Goal: Information Seeking & Learning: Compare options

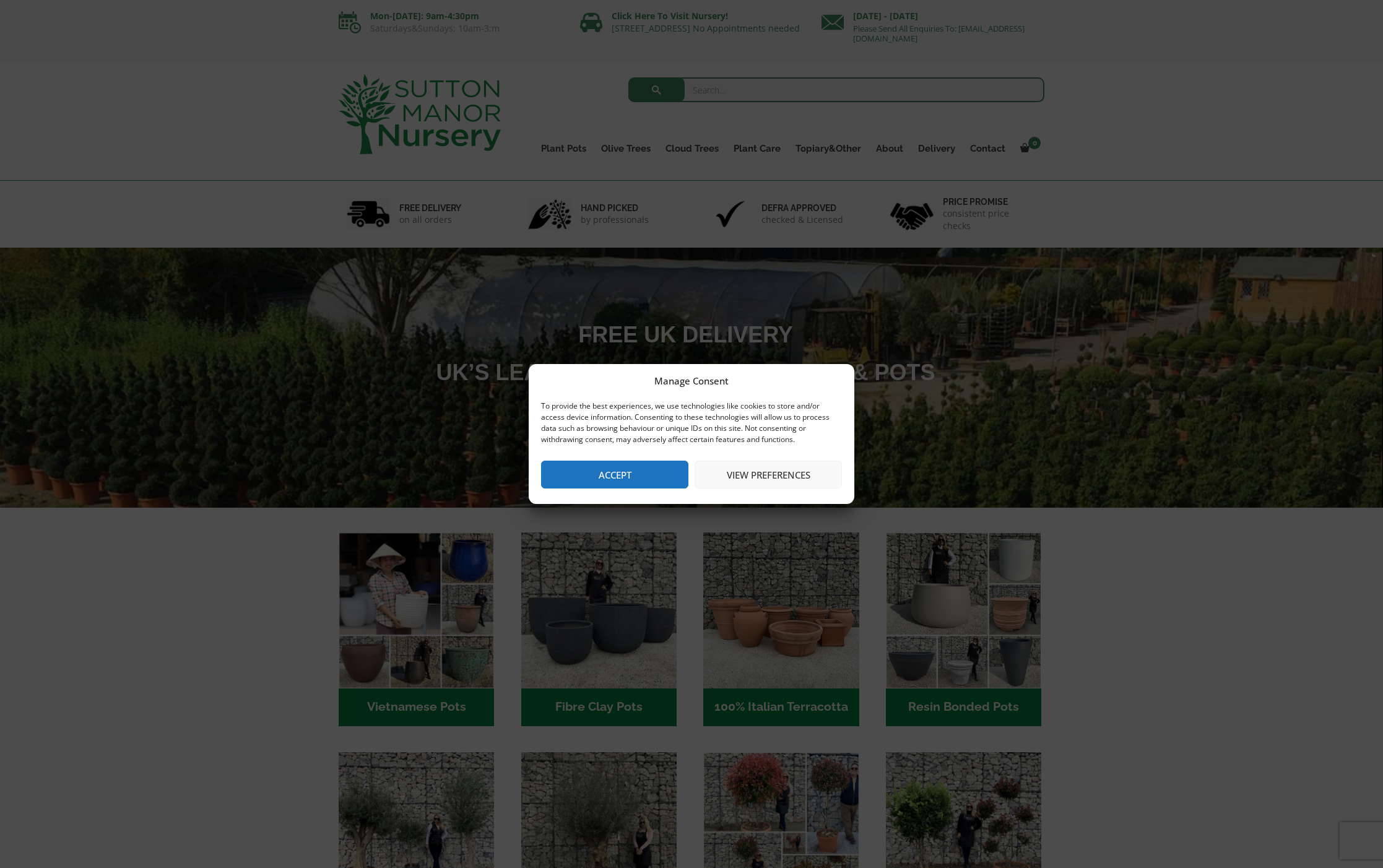
click at [293, 347] on button "Accept" at bounding box center [615, 474] width 147 height 28
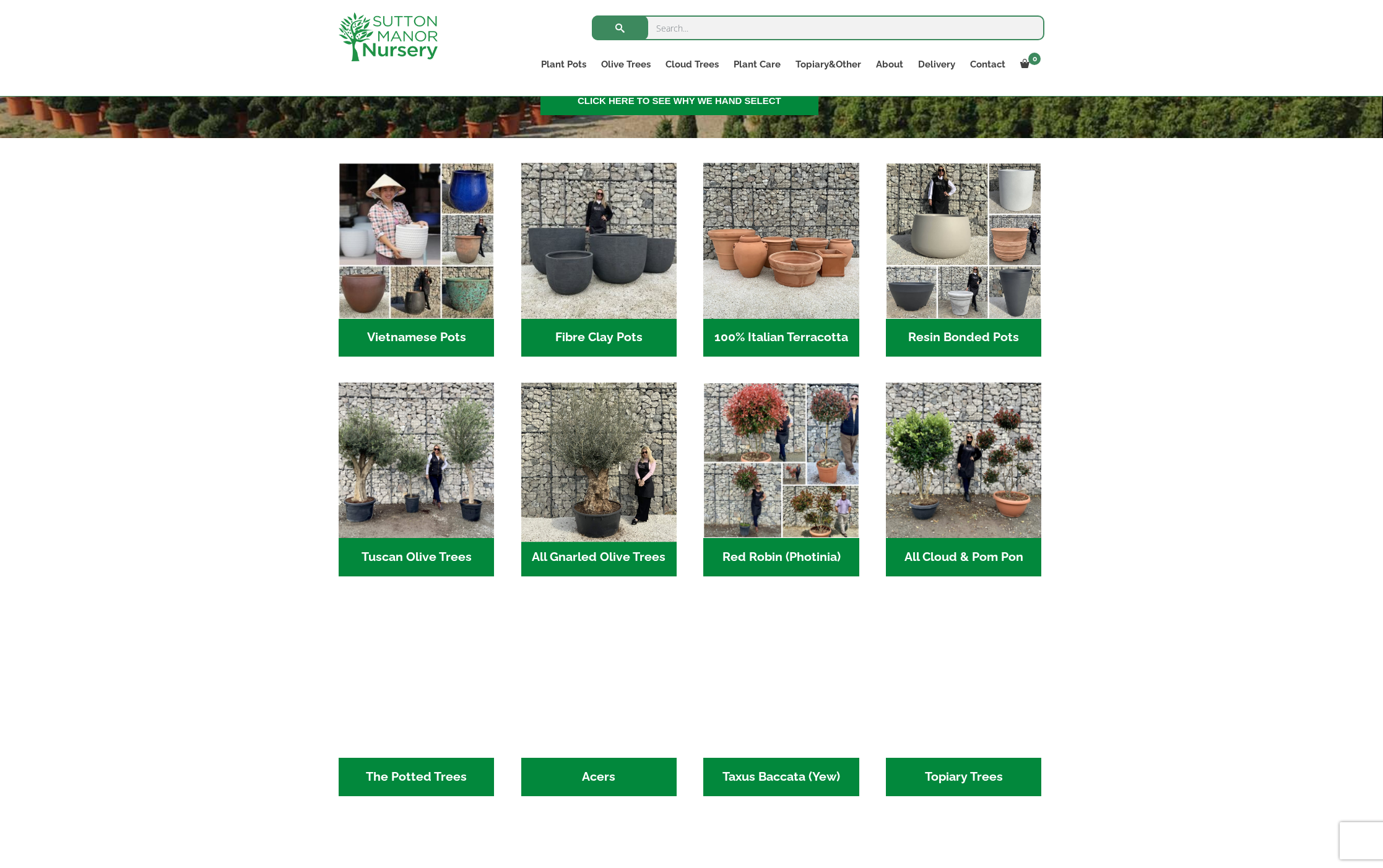
scroll to position [349, 0]
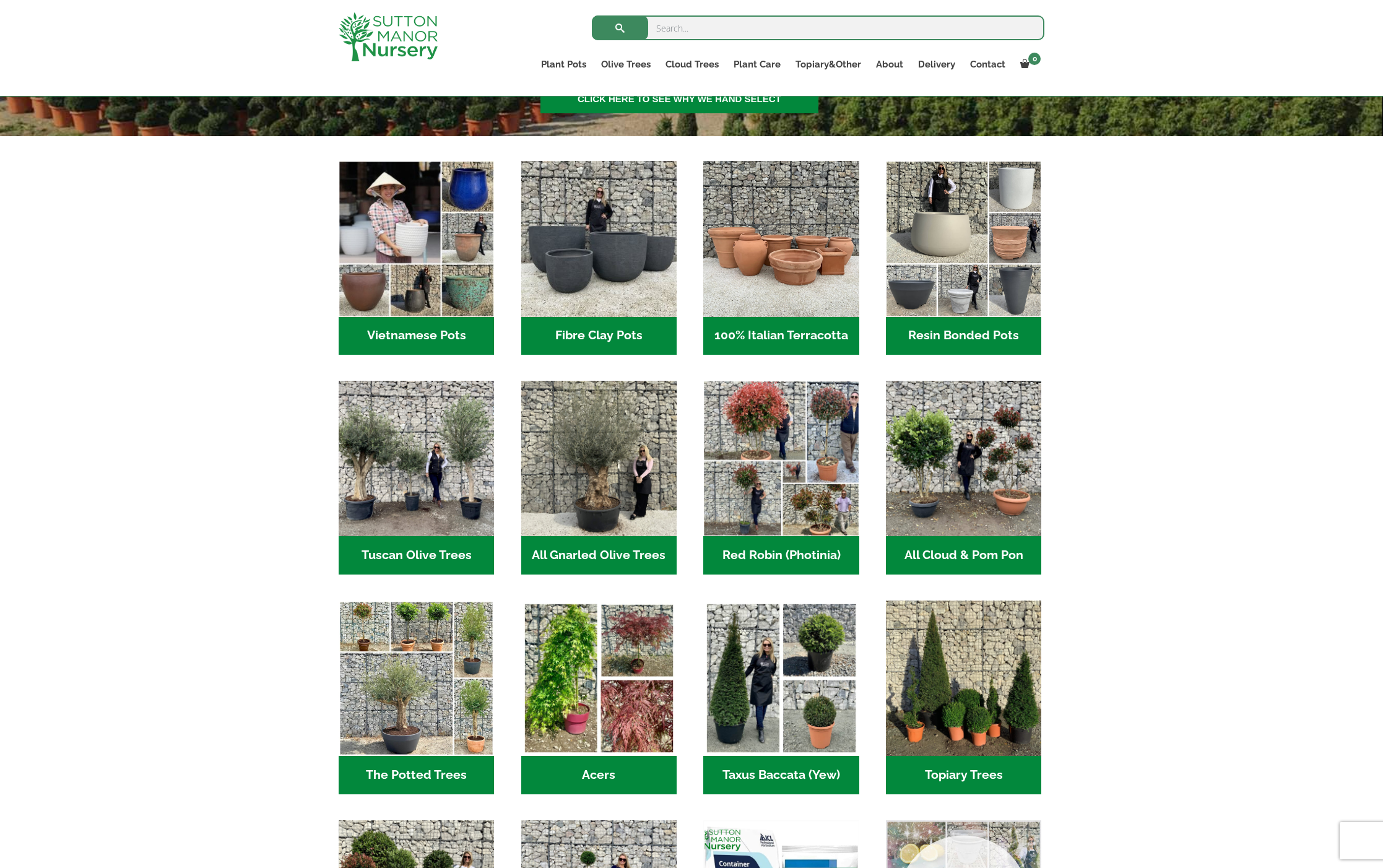
click at [293, 347] on h2 "All Gnarled Olive Trees (207)" at bounding box center [599, 555] width 155 height 39
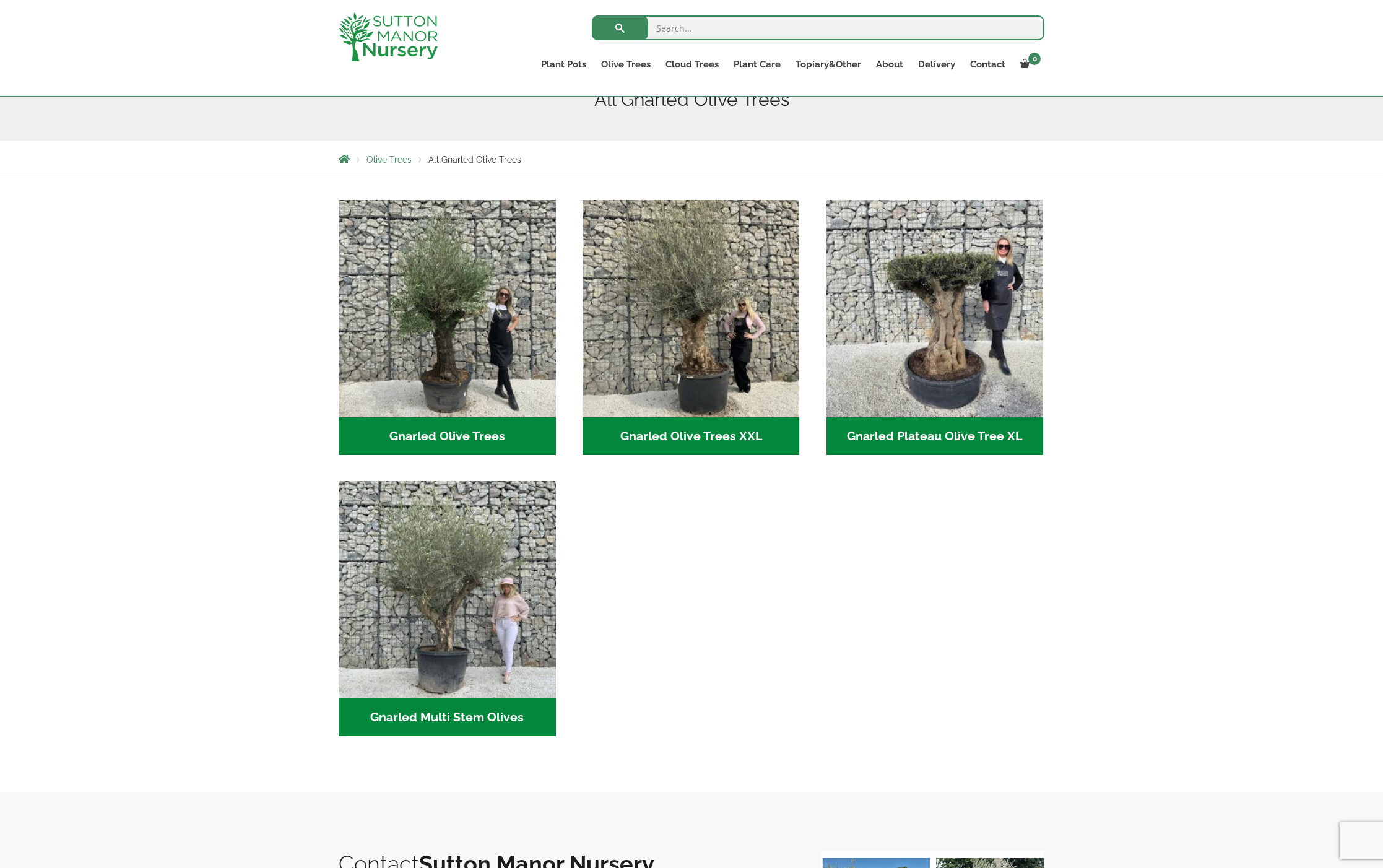
scroll to position [170, 0]
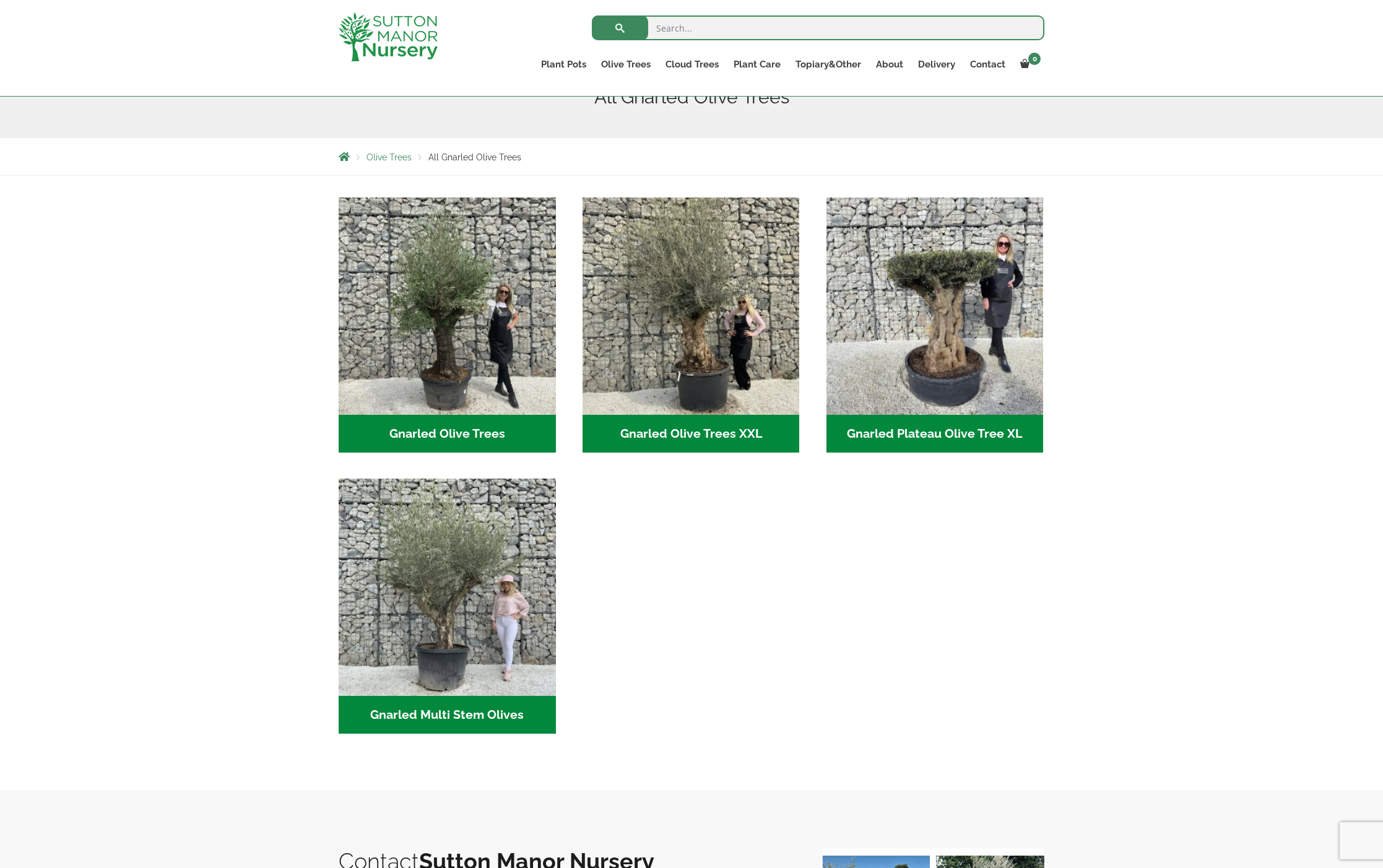
click at [460, 437] on h2 "Gnarled Olive Trees (122)" at bounding box center [447, 434] width 218 height 39
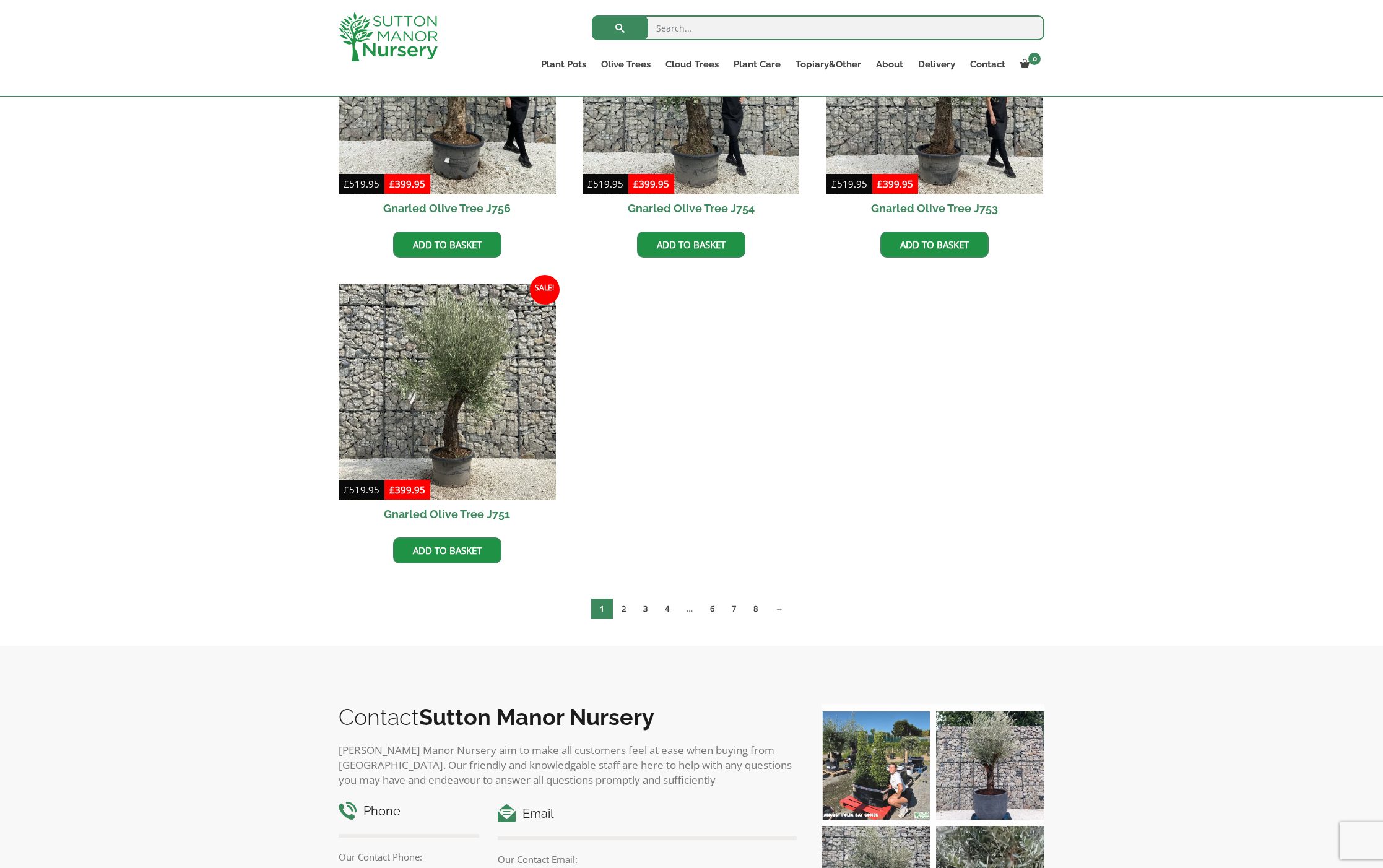
scroll to position [1053, 0]
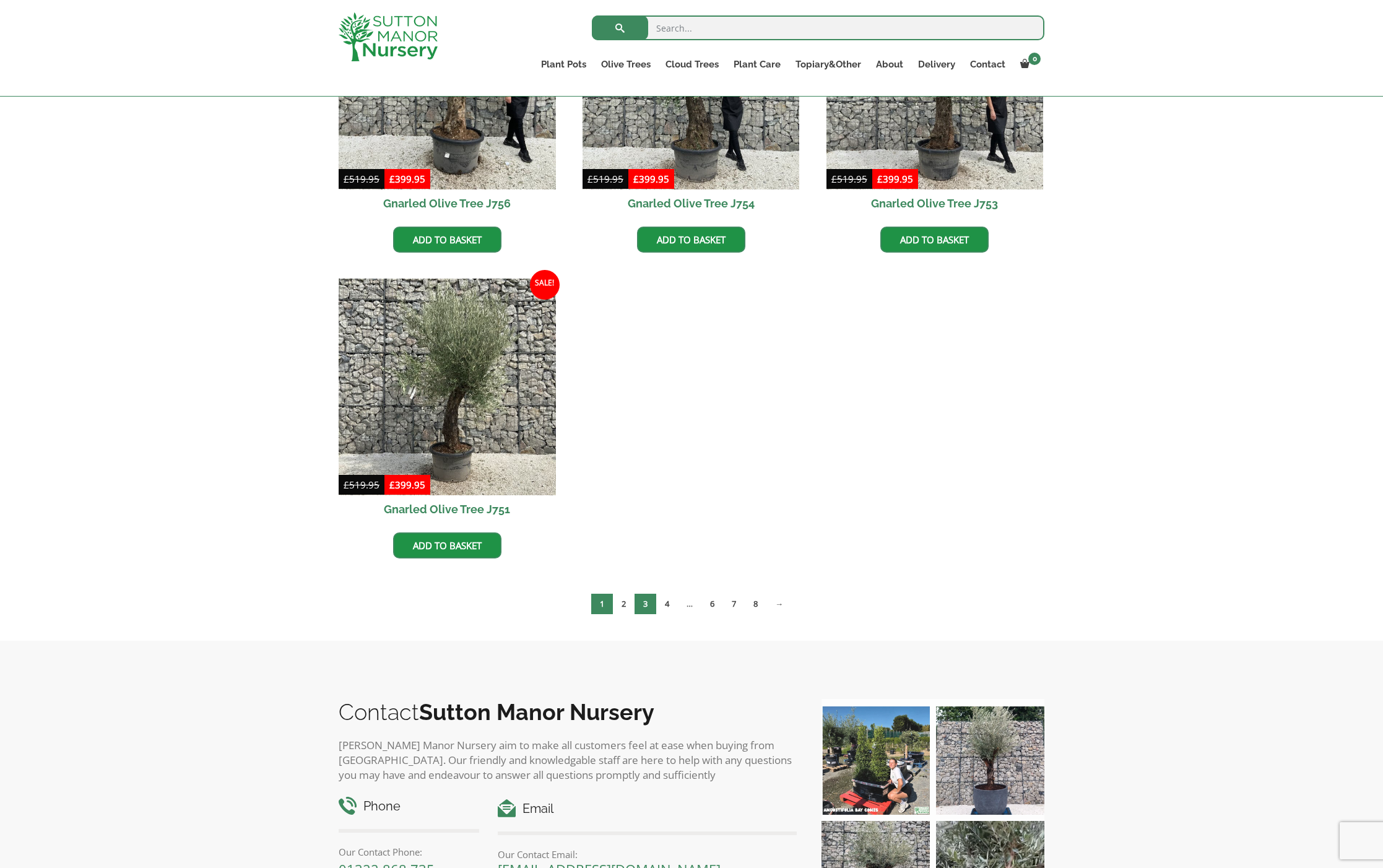
click at [643, 604] on link "3" at bounding box center [645, 603] width 22 height 20
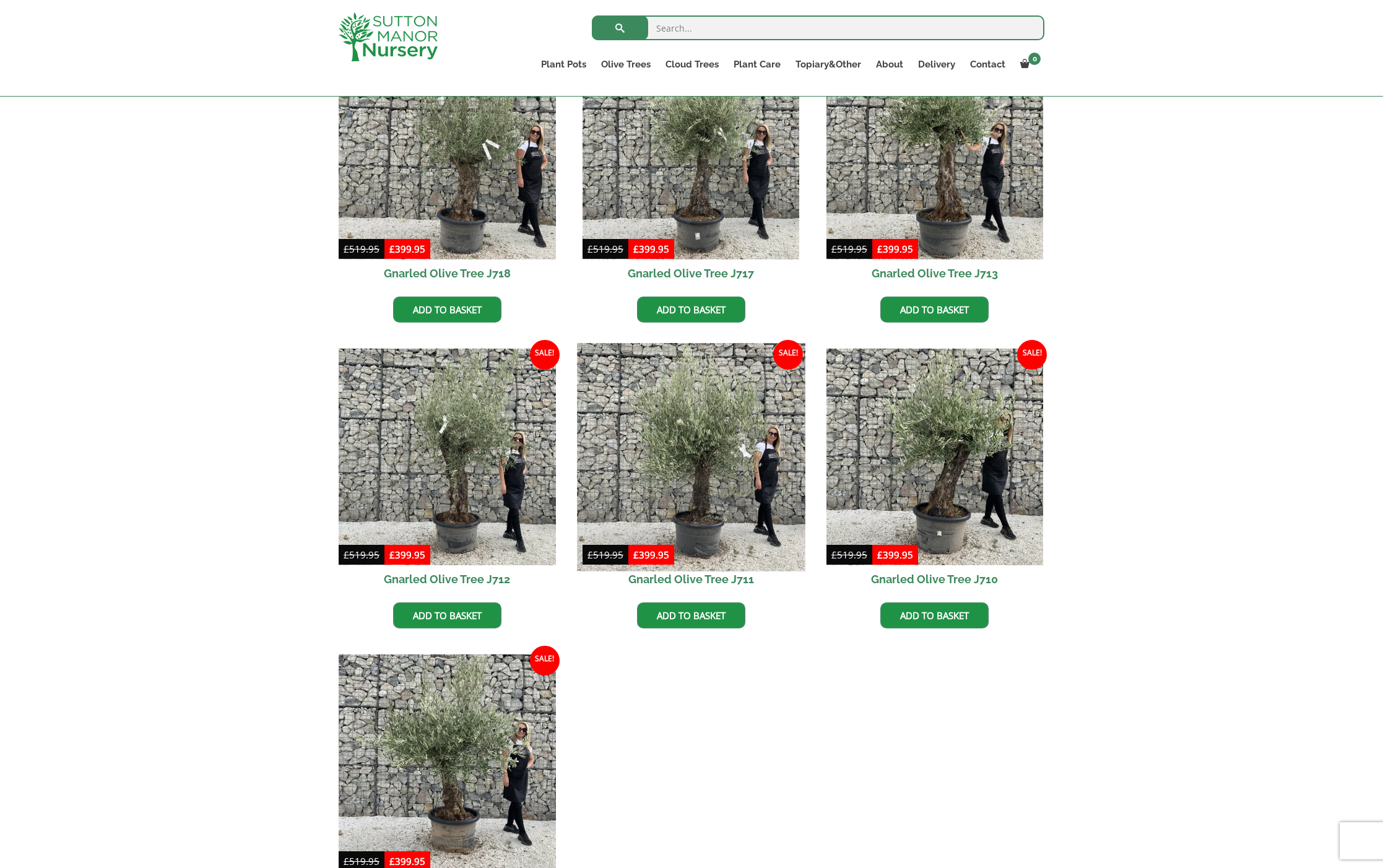
scroll to position [1292, 0]
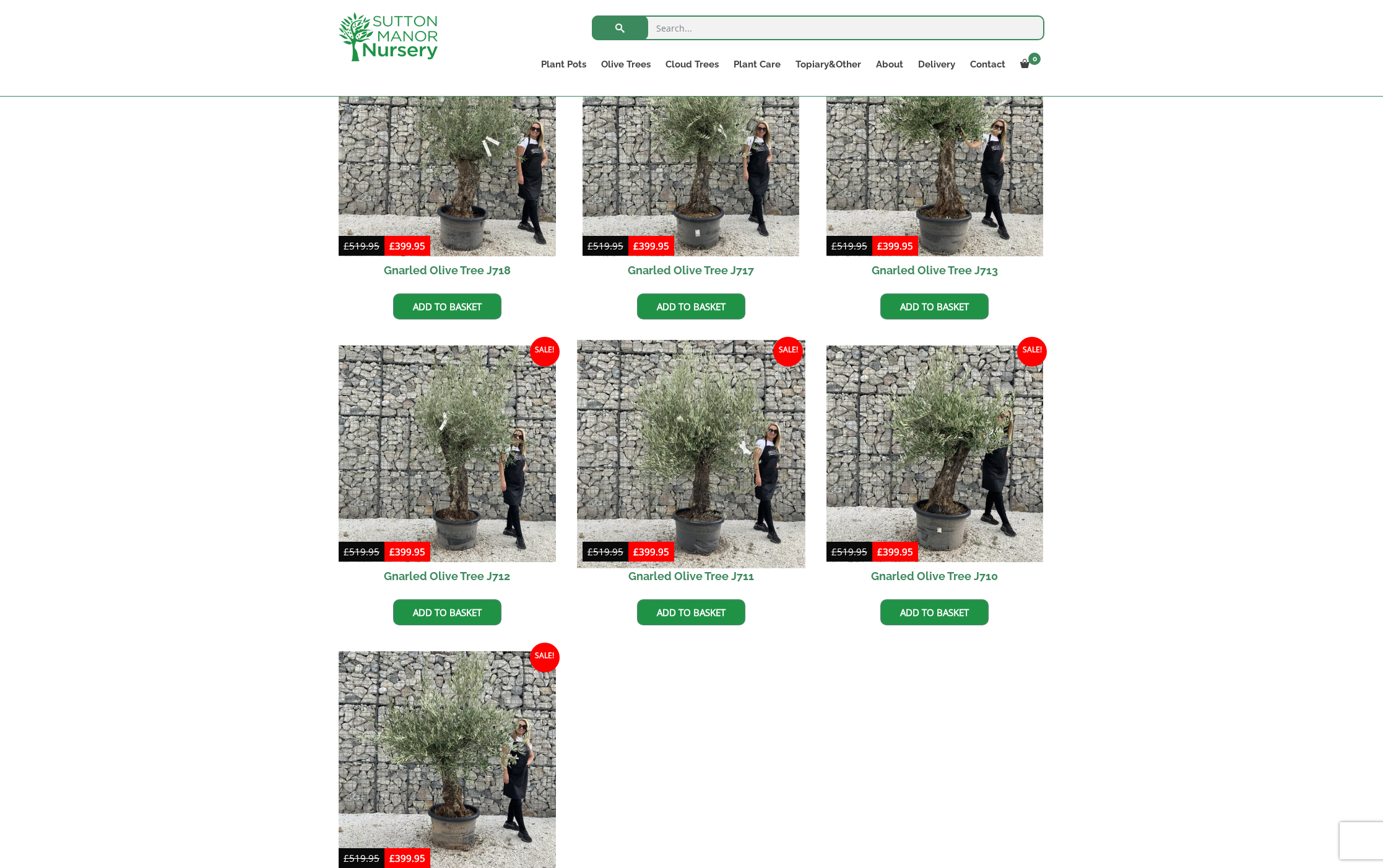
click at [731, 483] on img at bounding box center [691, 453] width 228 height 228
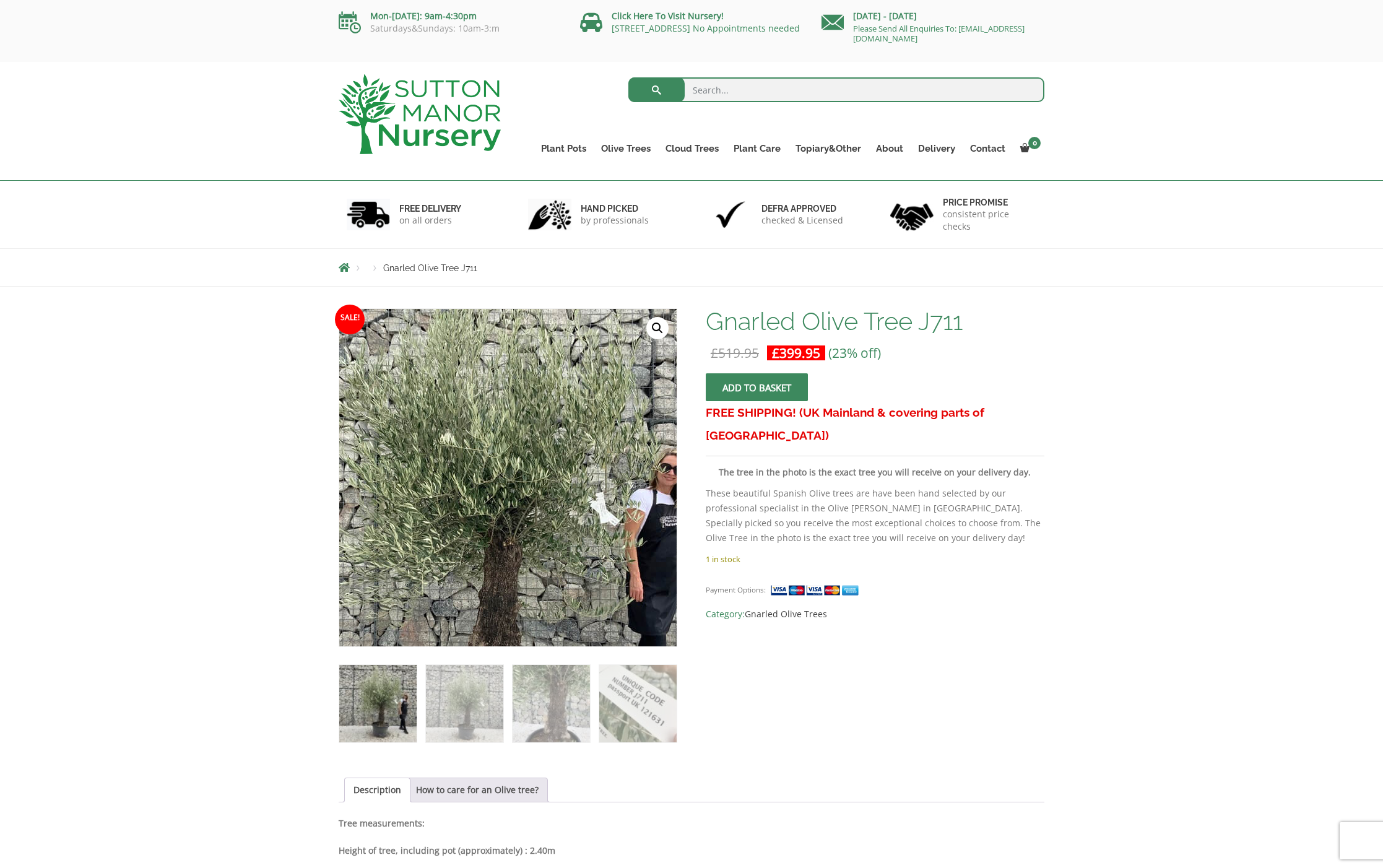
click at [561, 403] on img at bounding box center [475, 523] width 548 height 548
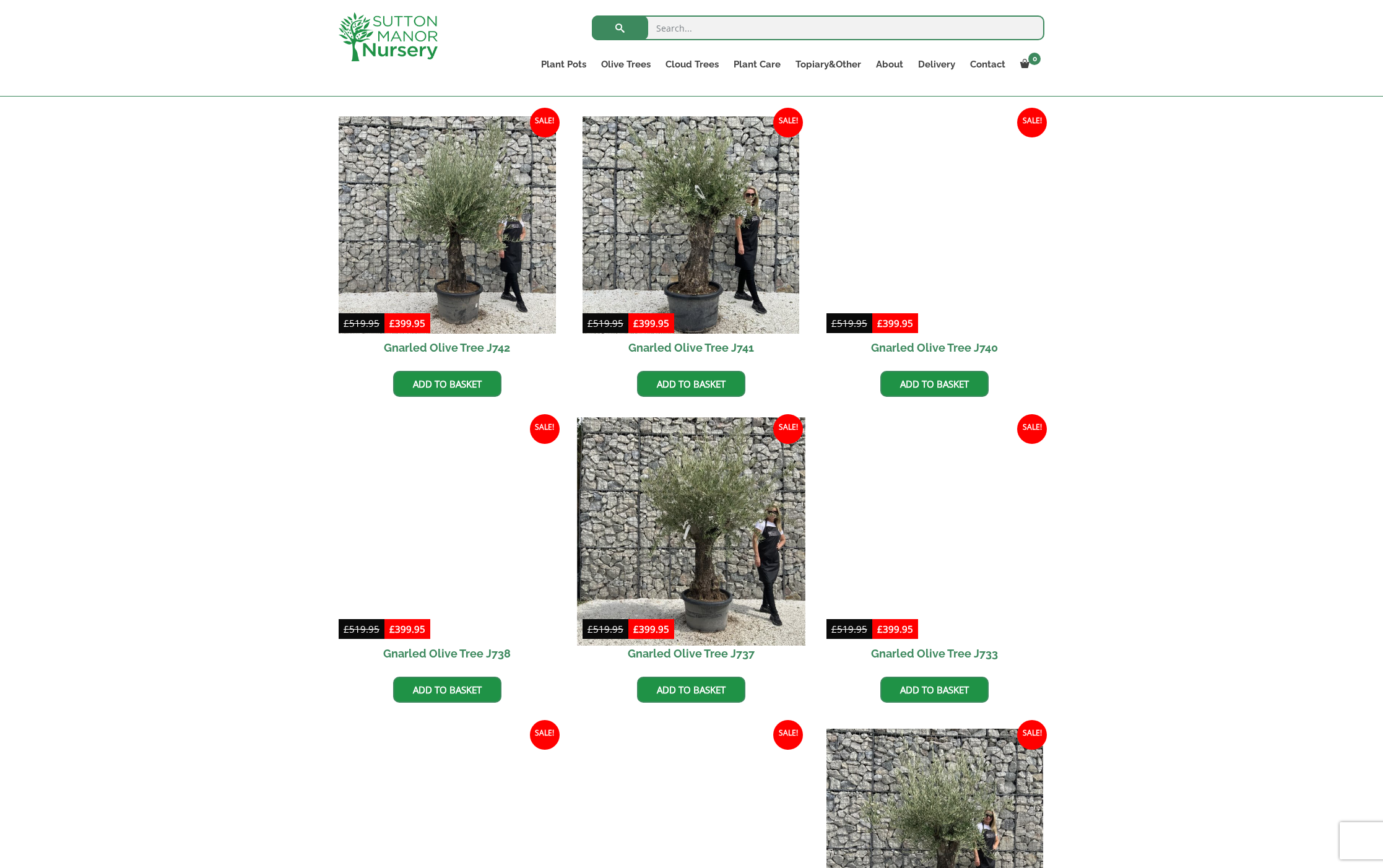
scroll to position [900, 0]
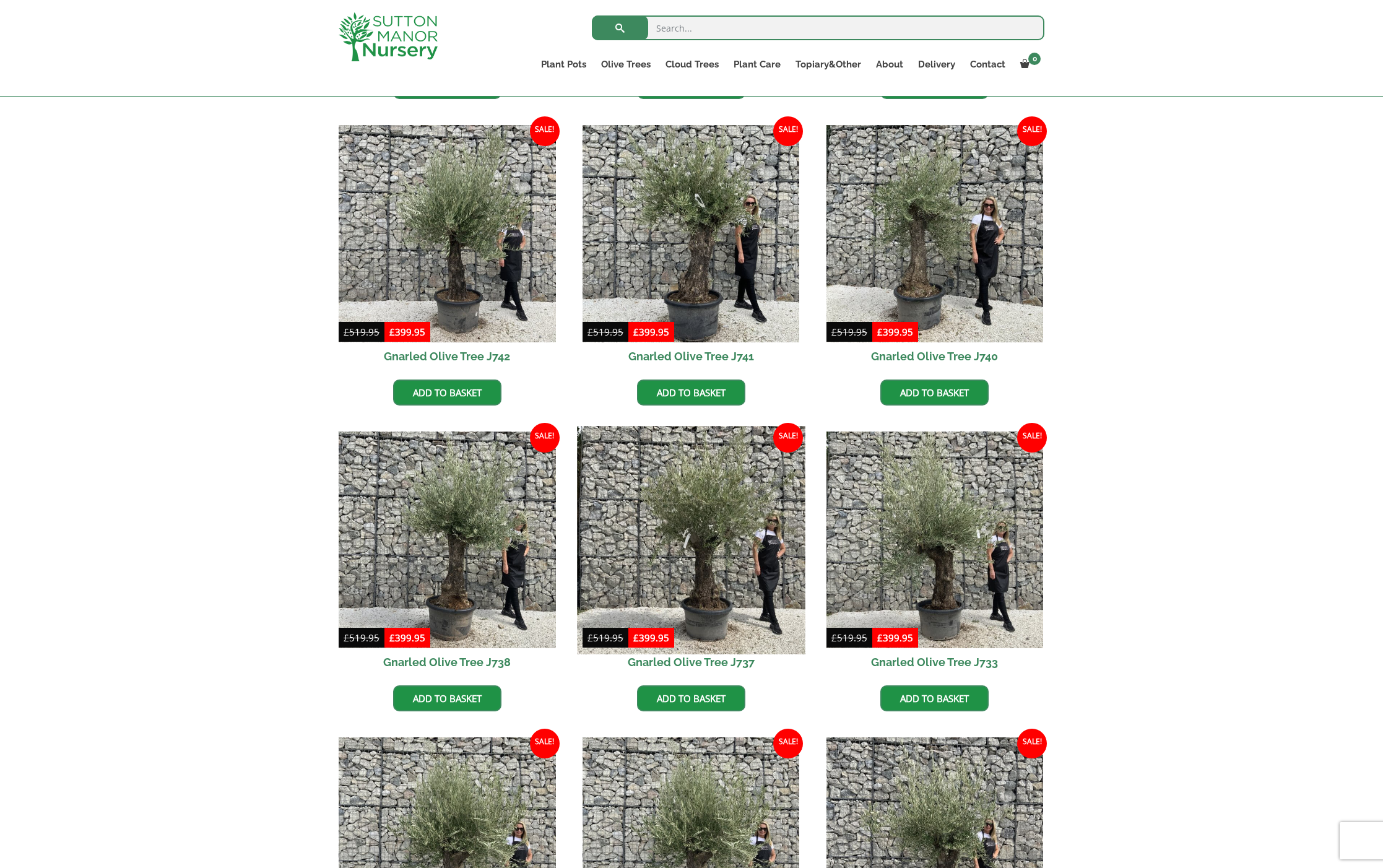
click at [727, 549] on img at bounding box center [691, 540] width 228 height 228
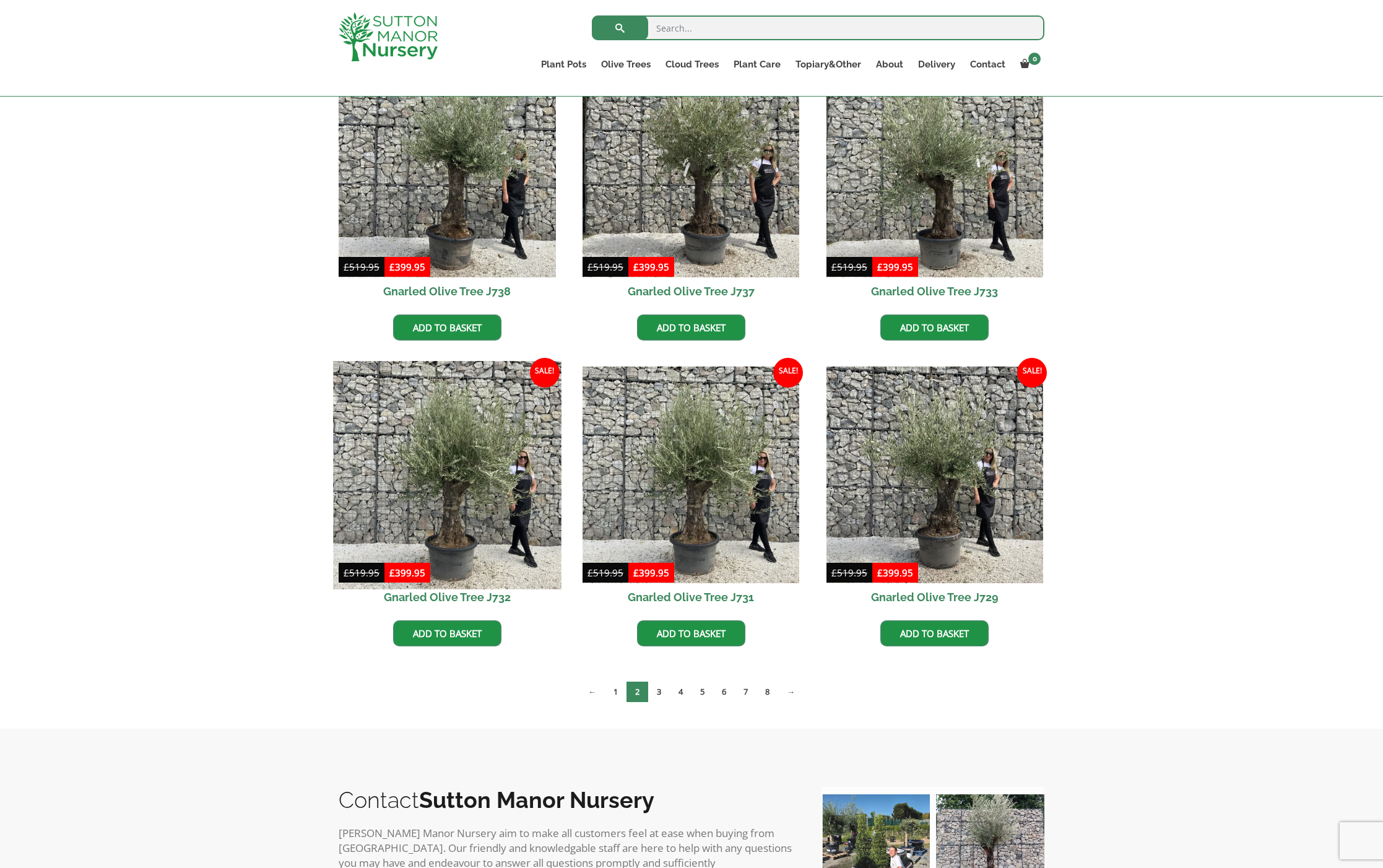
scroll to position [1264, 0]
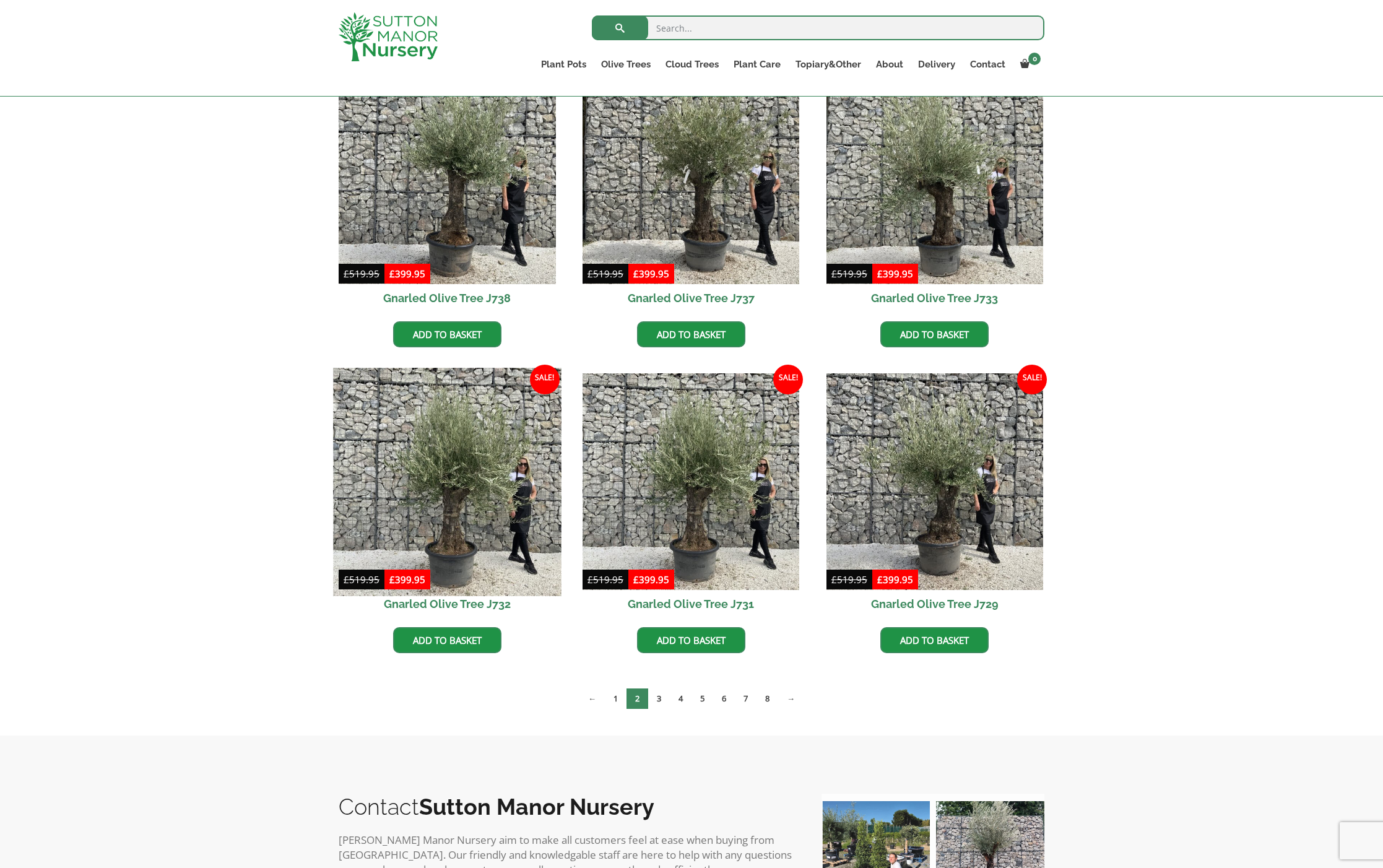
click at [467, 501] on img at bounding box center [447, 481] width 228 height 228
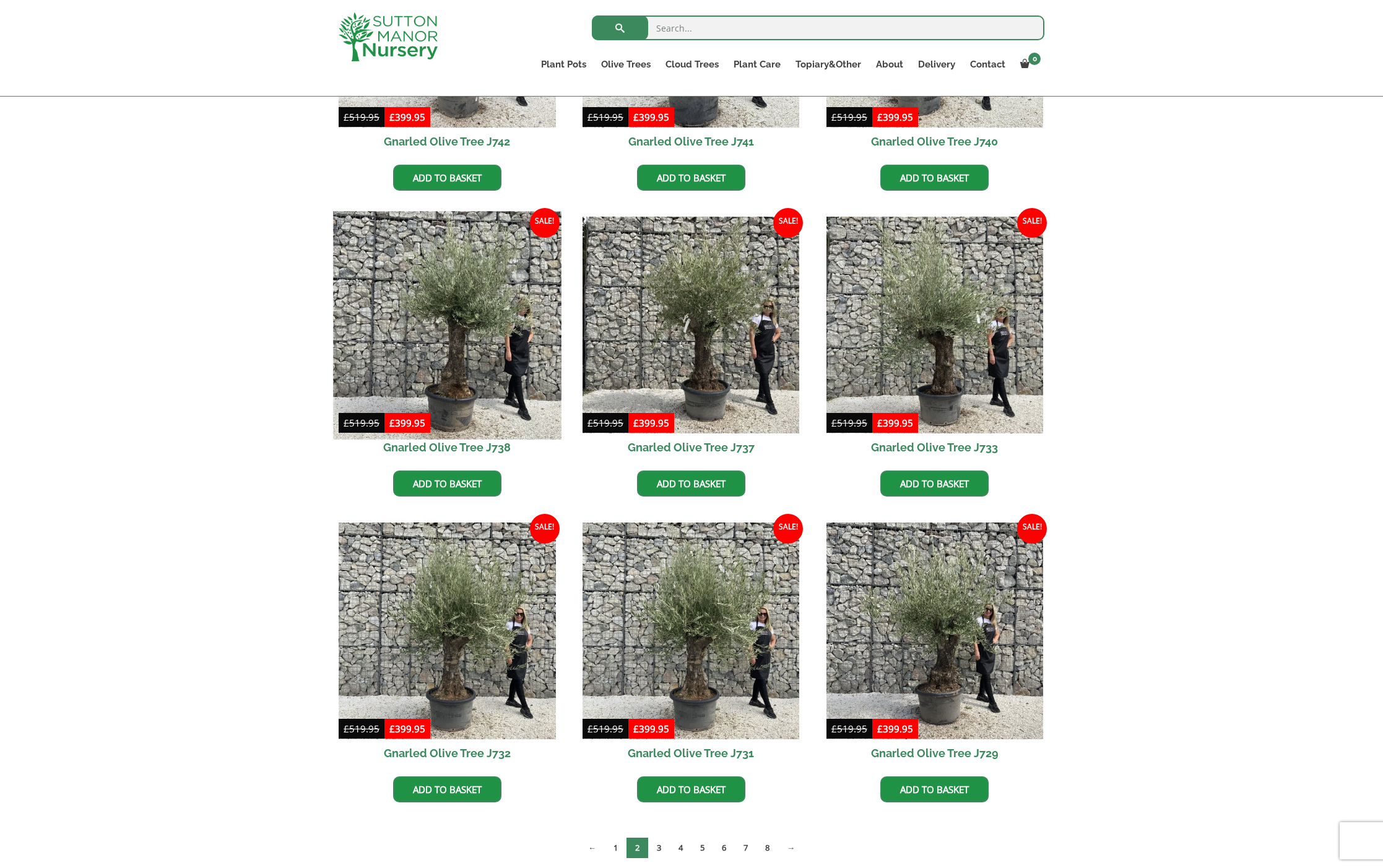
scroll to position [1114, 0]
